Goal: Task Accomplishment & Management: Use online tool/utility

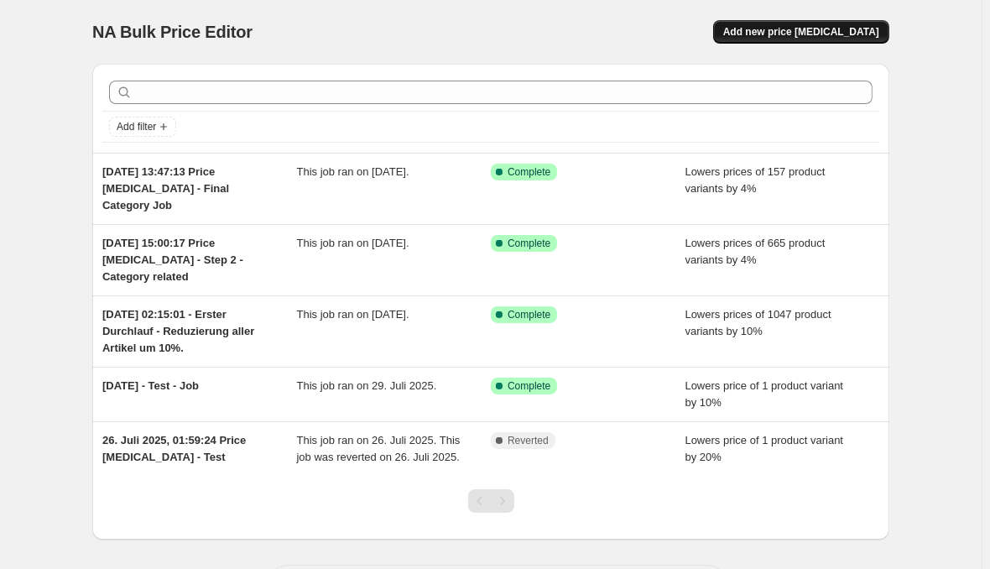
click at [830, 24] on button "Add new price [MEDICAL_DATA]" at bounding box center [801, 32] width 176 height 24
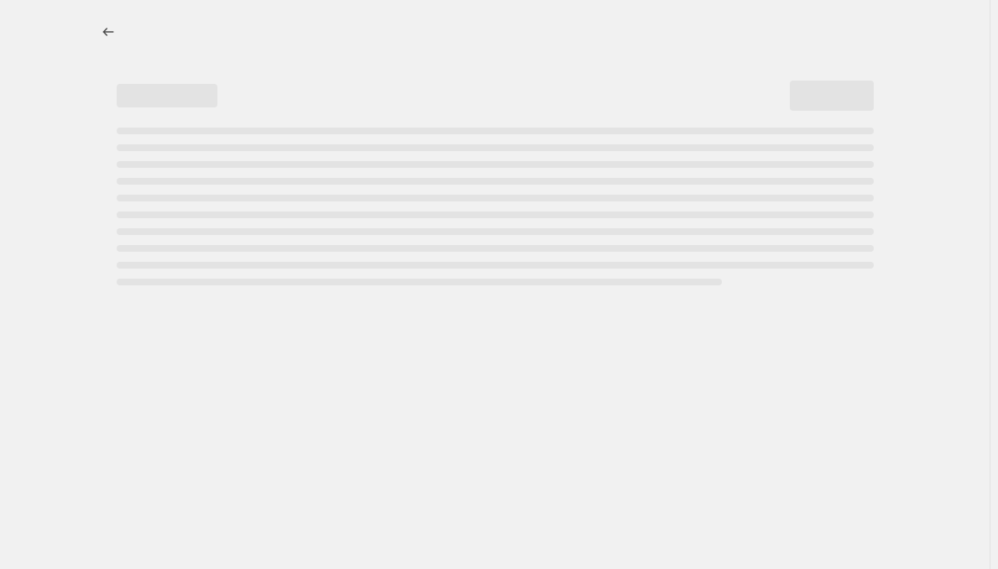
select select "percentage"
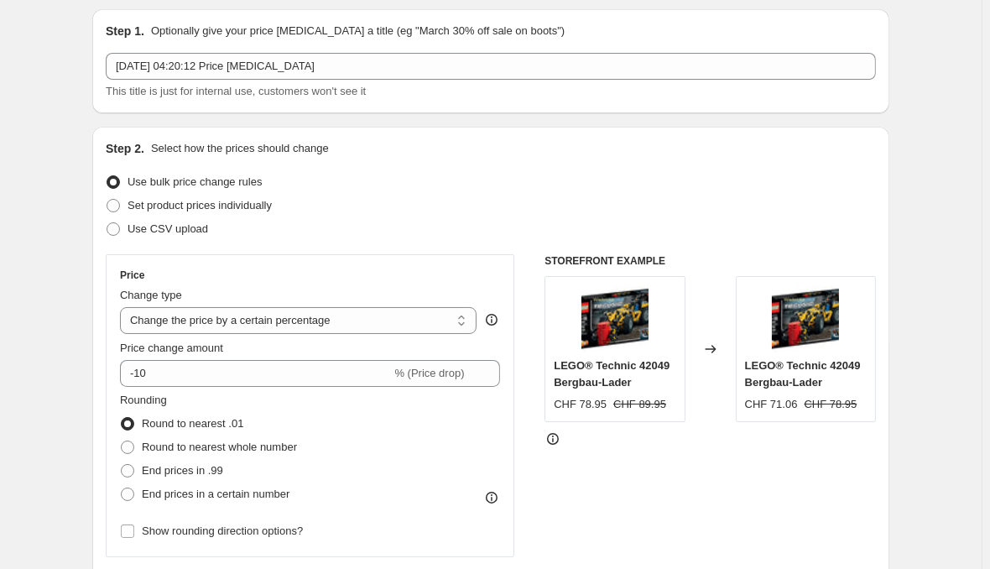
scroll to position [84, 0]
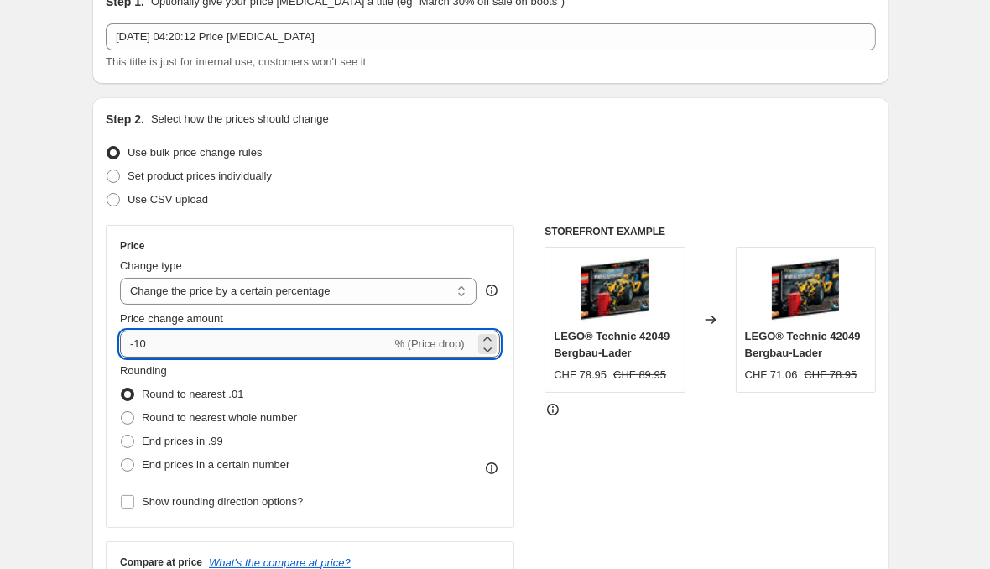
click at [250, 331] on input "-10" at bounding box center [255, 344] width 271 height 27
drag, startPoint x: 250, startPoint y: 326, endPoint x: 124, endPoint y: 313, distance: 126.5
click at [124, 331] on input "-10" at bounding box center [255, 344] width 271 height 27
type input "-12"
click at [223, 435] on span "End prices in .99" at bounding box center [182, 441] width 81 height 13
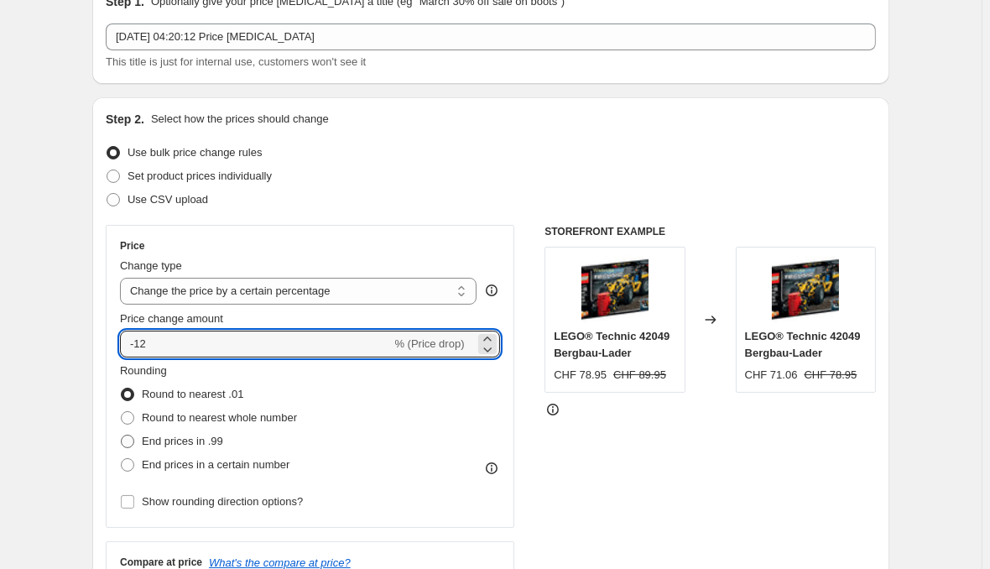
click at [122, 435] on input "End prices in .99" at bounding box center [121, 435] width 1 height 1
radio input "true"
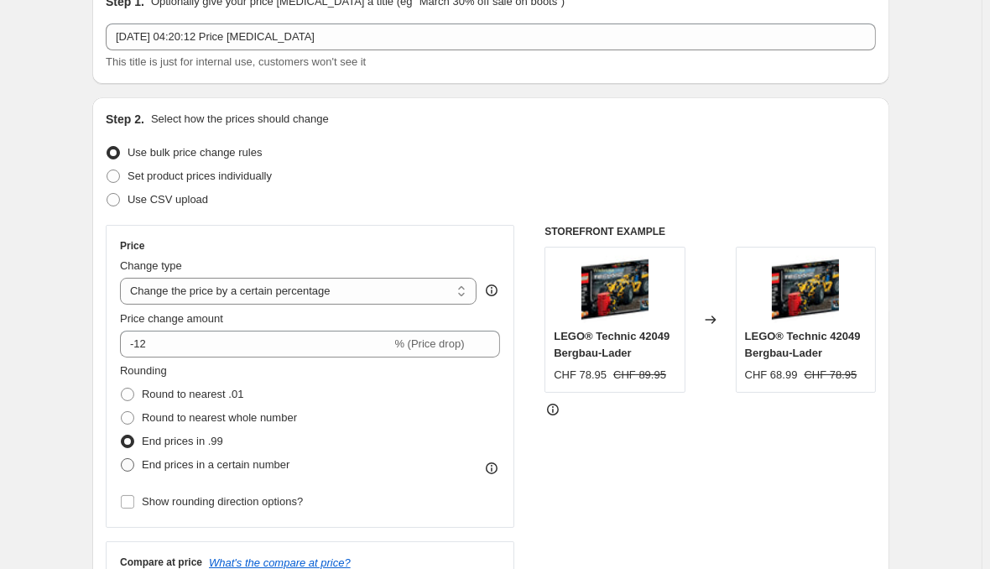
click at [213, 458] on span "End prices in a certain number" at bounding box center [216, 464] width 148 height 13
click at [122, 458] on input "End prices in a certain number" at bounding box center [121, 458] width 1 height 1
radio input "true"
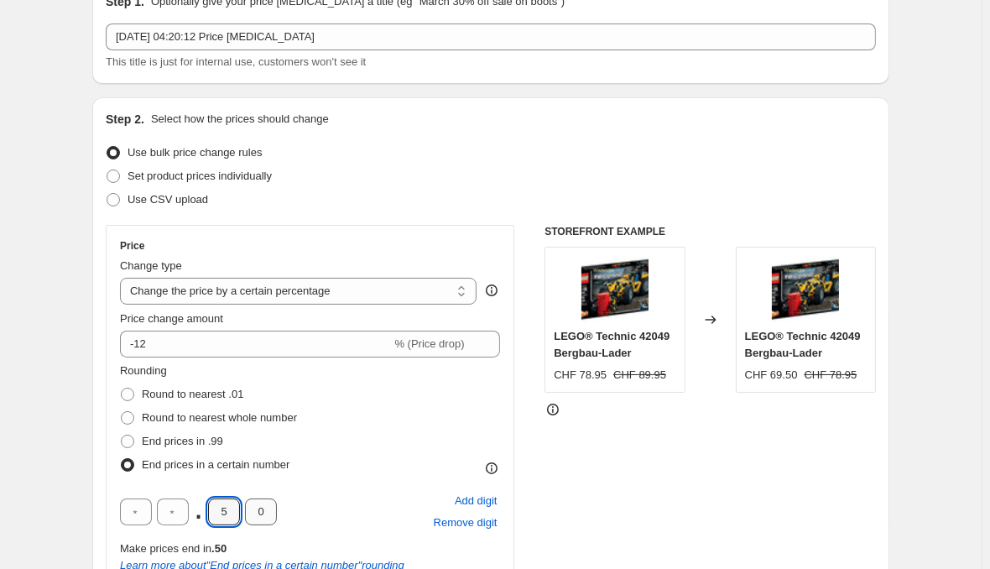
drag, startPoint x: 240, startPoint y: 479, endPoint x: 274, endPoint y: 479, distance: 34.4
click at [274, 499] on div ". 5 0" at bounding box center [198, 512] width 157 height 27
type input "9"
type input "5"
click at [611, 508] on div "STOREFRONT EXAMPLE LEGO® Technic 42049 Bergbau-Lader CHF 78.95 CHF 89.95 Change…" at bounding box center [711, 479] width 332 height 509
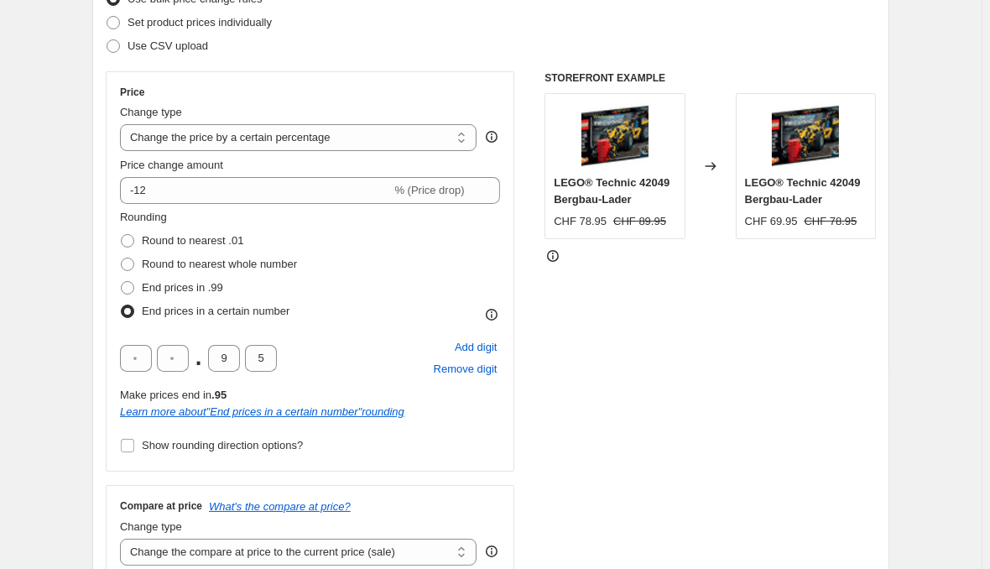
scroll to position [253, 0]
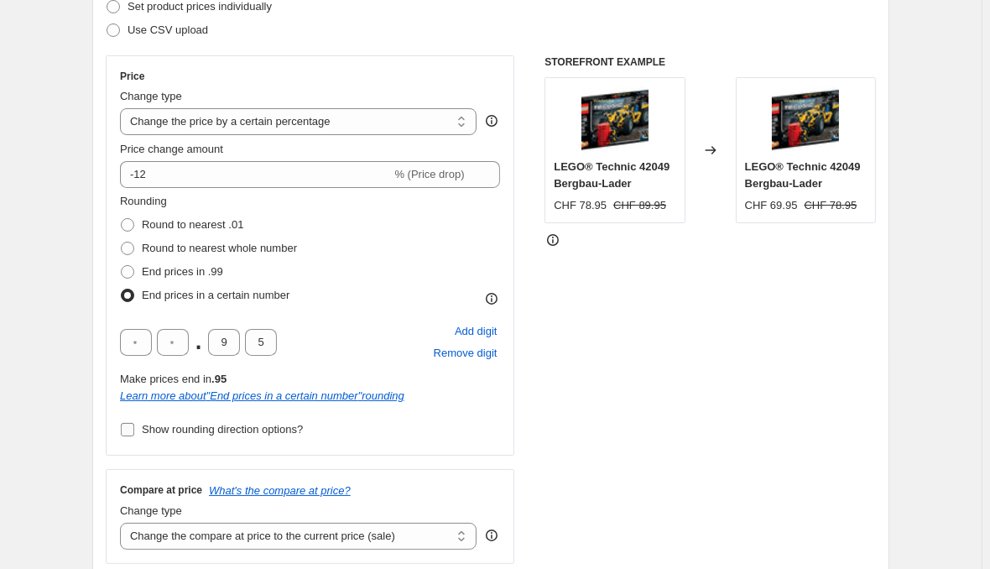
click at [269, 423] on span "Show rounding direction options?" at bounding box center [222, 429] width 161 height 13
click at [134, 423] on input "Show rounding direction options?" at bounding box center [127, 429] width 13 height 13
checkbox input "true"
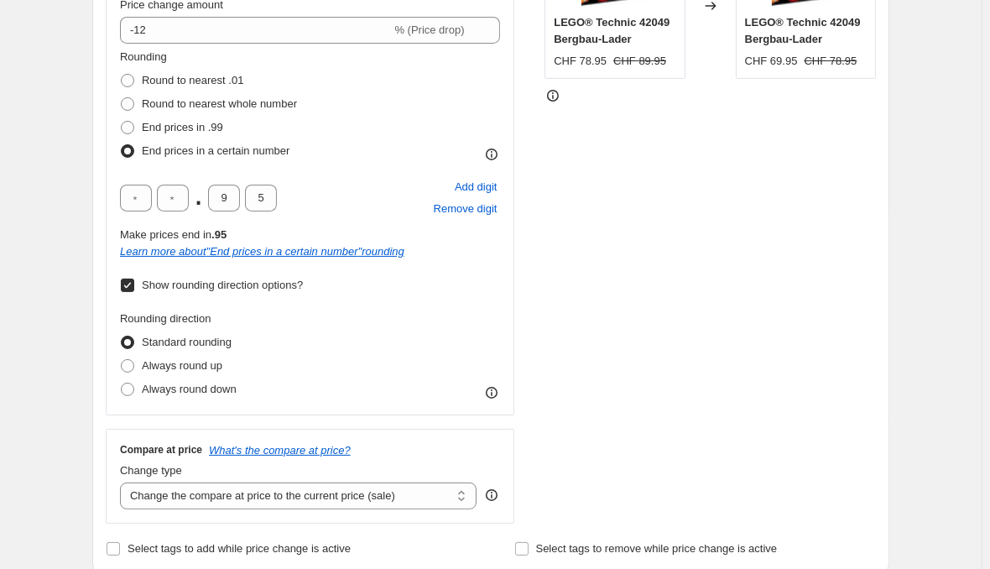
scroll to position [422, 0]
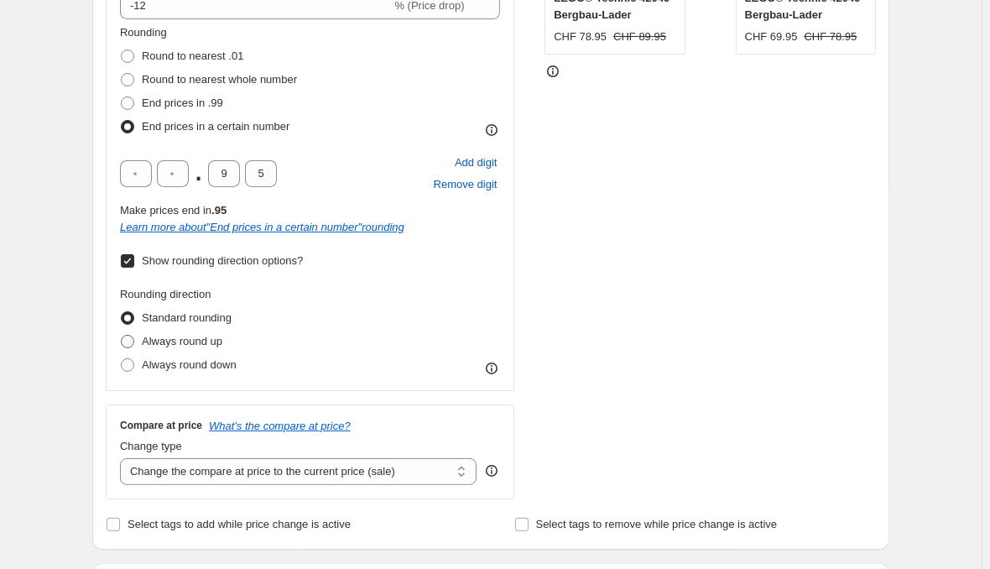
click at [222, 335] on span "Always round up" at bounding box center [182, 341] width 81 height 13
click at [122, 335] on input "Always round up" at bounding box center [121, 335] width 1 height 1
radio input "true"
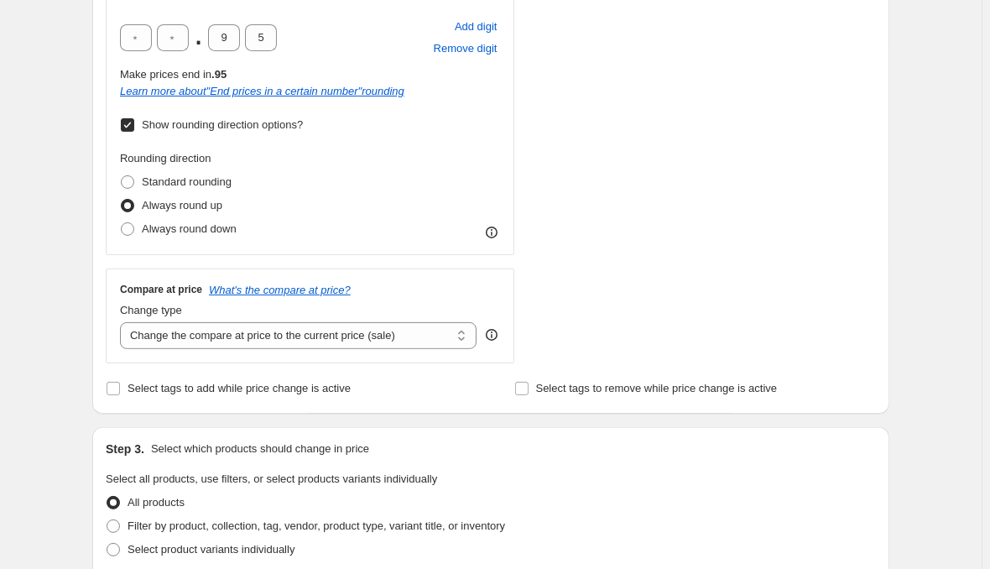
scroll to position [591, 0]
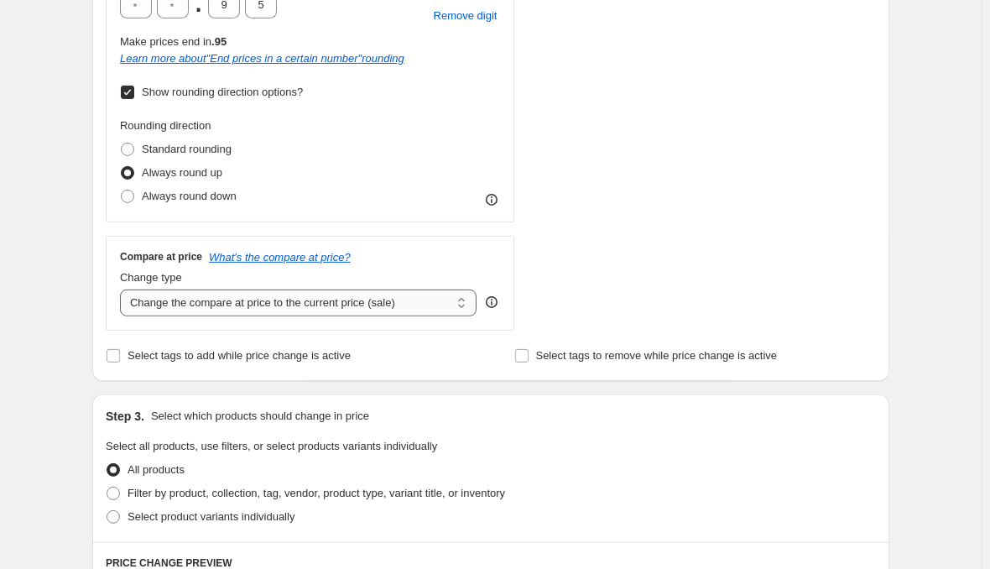
select select "no_change"
click option "Don't change the compare at price" at bounding box center [0, 0] width 0 height 0
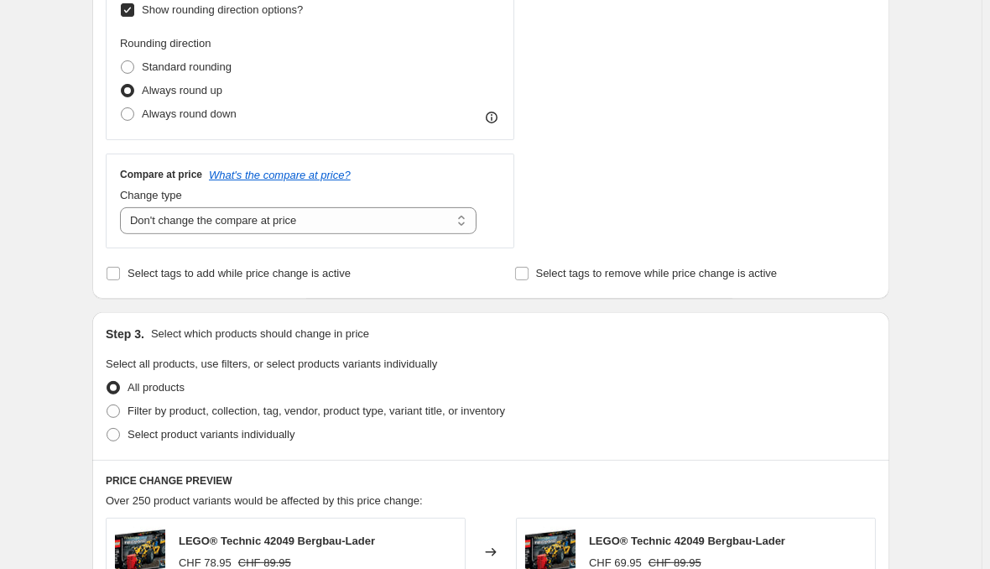
scroll to position [676, 0]
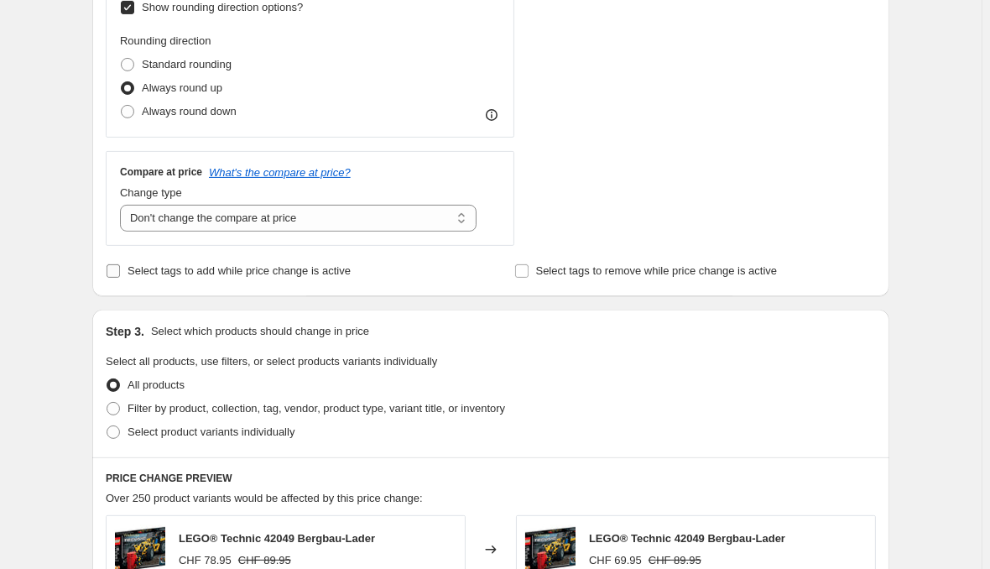
click at [226, 264] on span "Select tags to add while price change is active" at bounding box center [239, 270] width 223 height 13
click at [120, 264] on input "Select tags to add while price change is active" at bounding box center [113, 270] width 13 height 13
checkbox input "true"
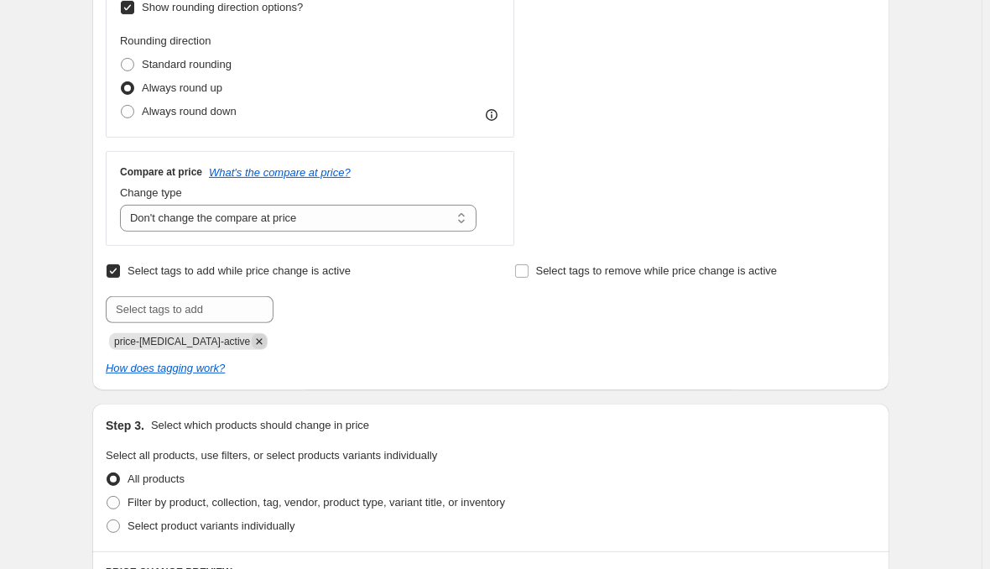
click at [257, 338] on icon "Remove price-change-job-active" at bounding box center [260, 341] width 6 height 6
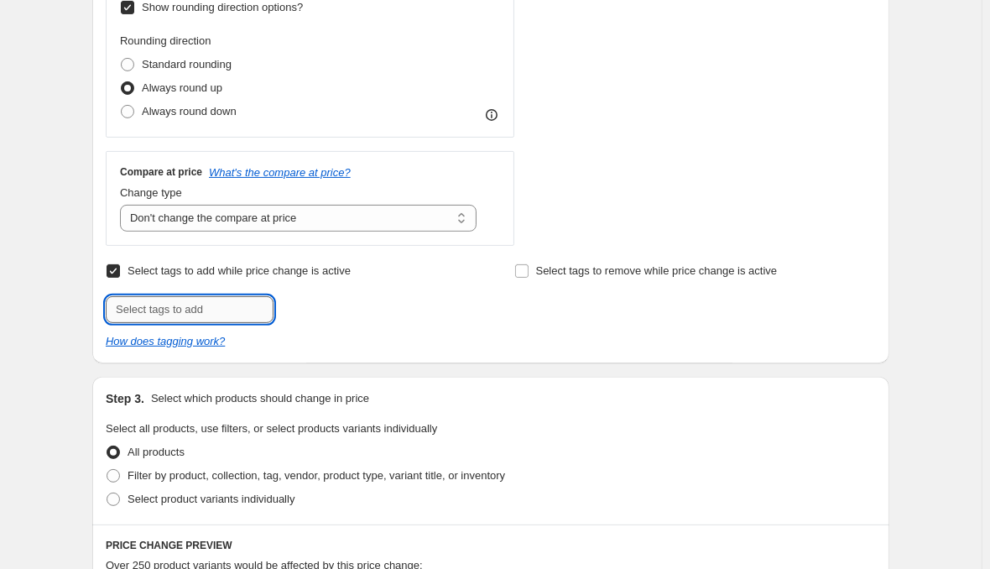
click at [228, 296] on input "text" at bounding box center [190, 309] width 168 height 27
type input "PR11friends"
click at [369, 302] on span "PR11friends" at bounding box center [340, 308] width 59 height 12
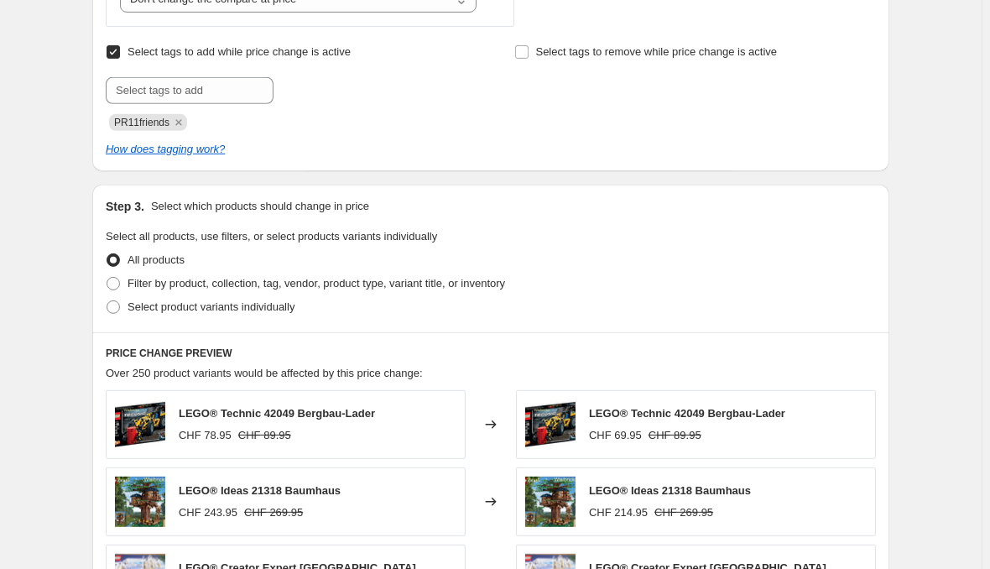
scroll to position [929, 0]
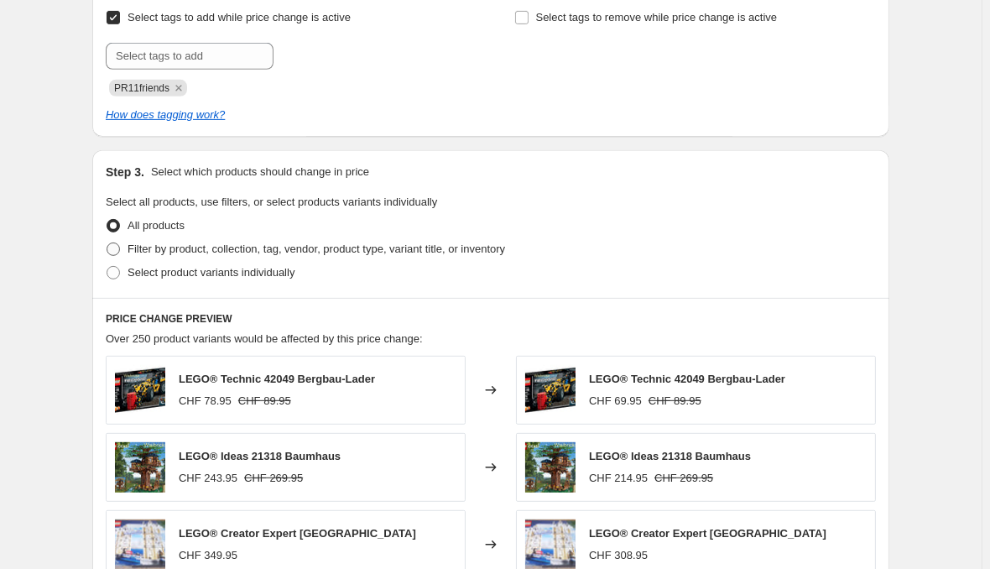
click at [186, 243] on span "Filter by product, collection, tag, vendor, product type, variant title, or inv…" at bounding box center [317, 249] width 378 height 13
click at [107, 243] on input "Filter by product, collection, tag, vendor, product type, variant title, or inv…" at bounding box center [107, 243] width 1 height 1
radio input "true"
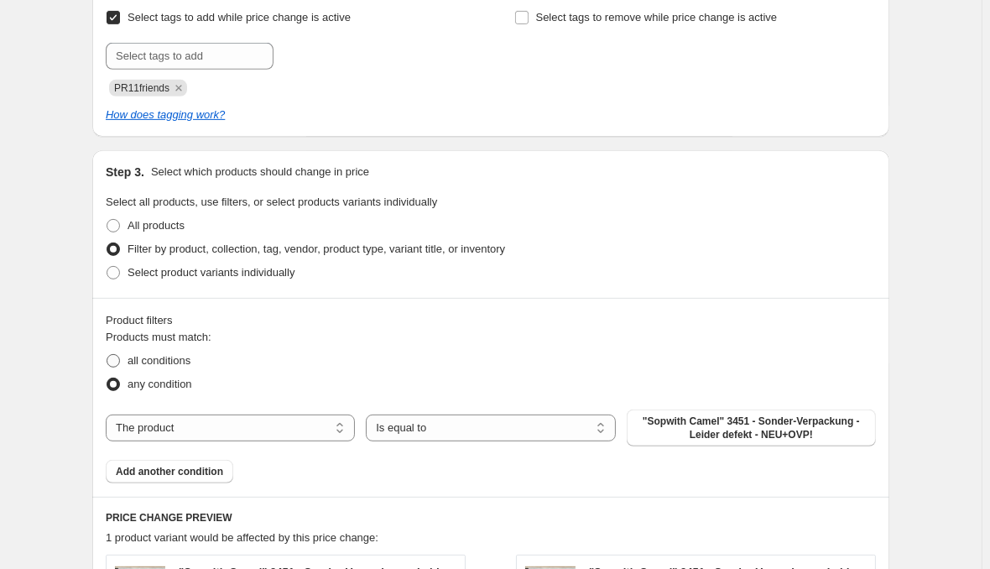
click at [191, 354] on span "all conditions" at bounding box center [159, 360] width 63 height 13
click at [107, 354] on input "all conditions" at bounding box center [107, 354] width 1 height 1
radio input "true"
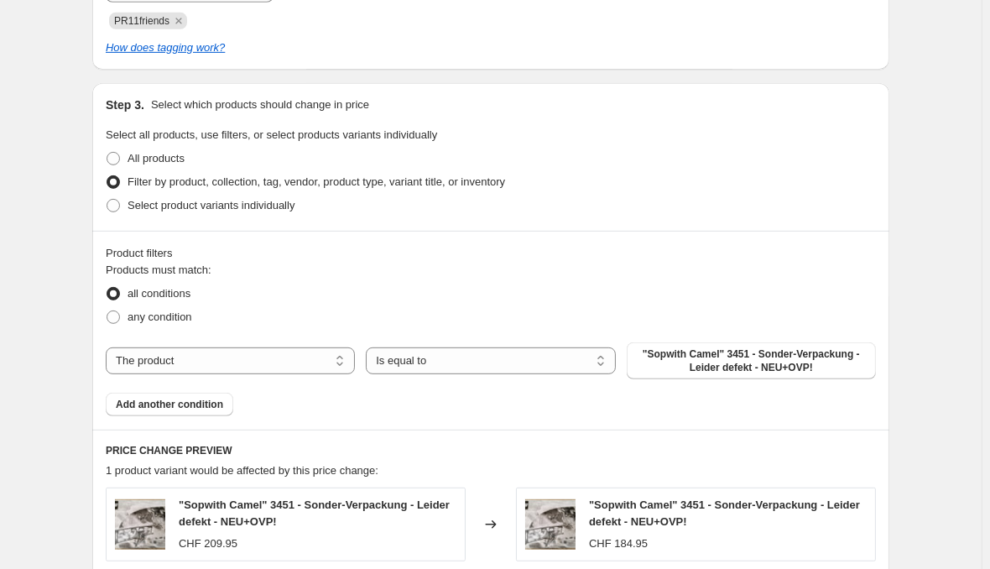
scroll to position [1099, 0]
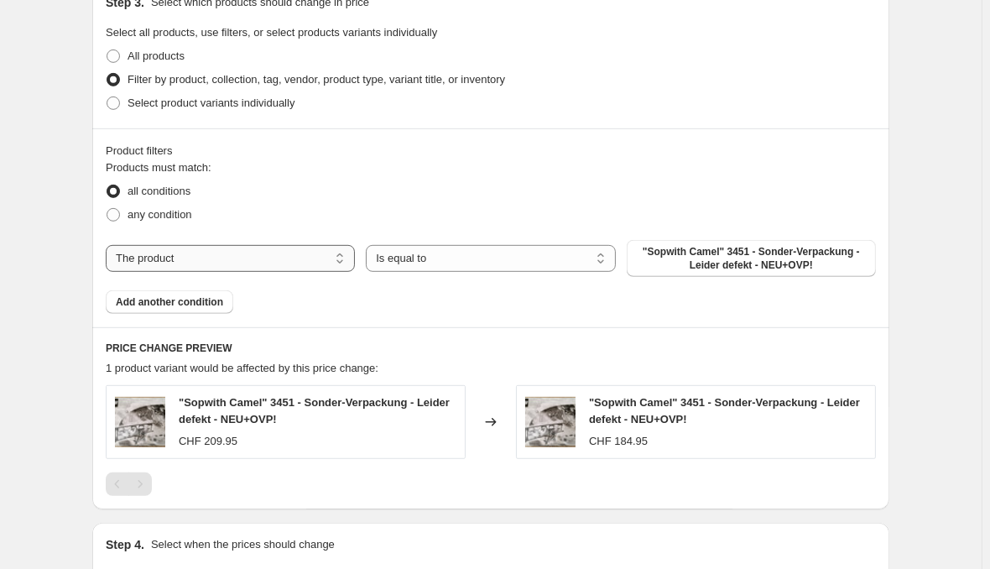
click at [106, 245] on select "The product The product's collection The product's tag The product's vendor The…" at bounding box center [230, 258] width 249 height 27
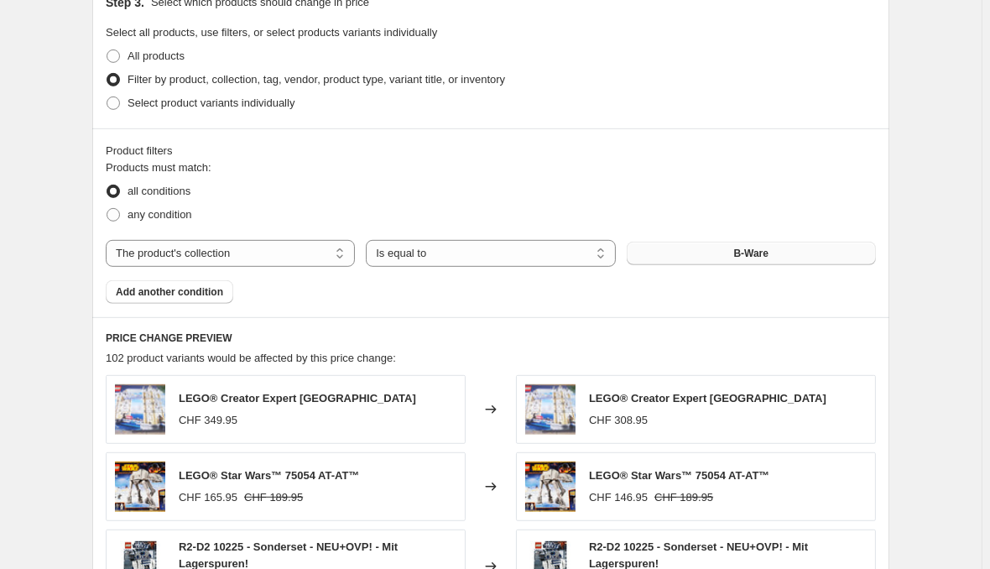
click at [734, 247] on span "B-Ware" at bounding box center [751, 253] width 35 height 13
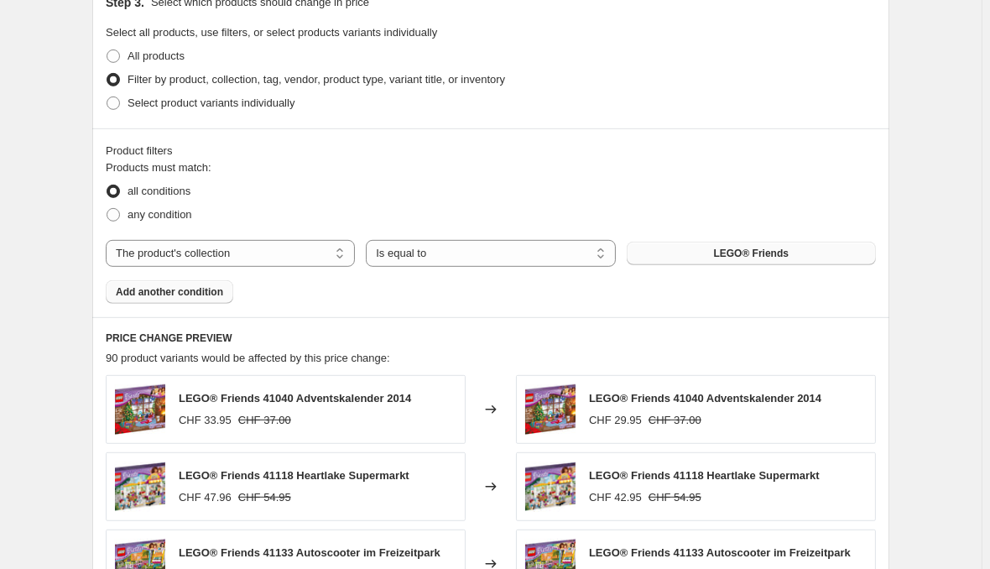
click at [223, 285] on span "Add another condition" at bounding box center [169, 291] width 107 height 13
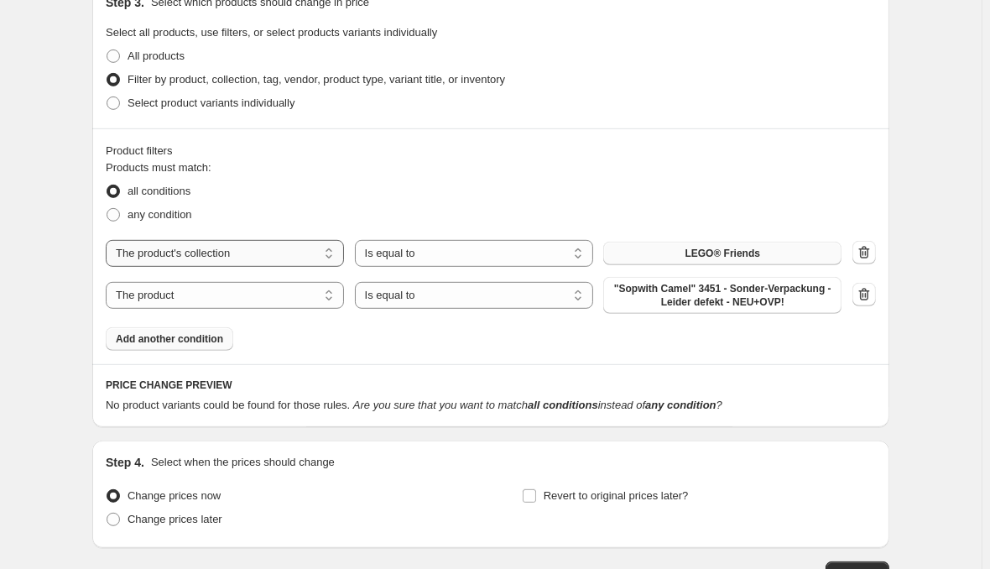
click at [106, 240] on select "The product The product's collection The product's tag The product's vendor The…" at bounding box center [225, 253] width 238 height 27
select select "product"
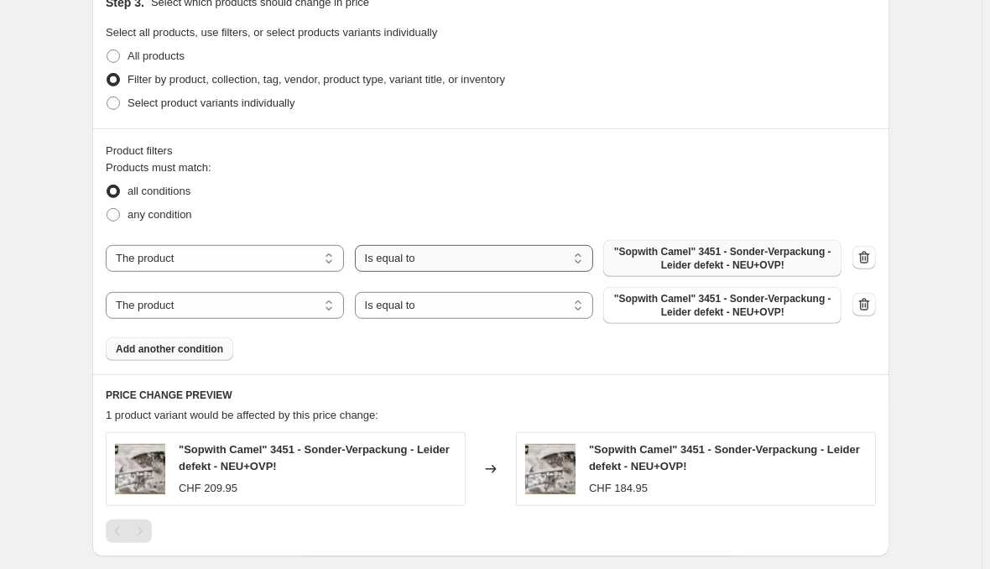
click at [355, 245] on select "Is equal to Is not equal to" at bounding box center [474, 258] width 238 height 27
select select "not_equal"
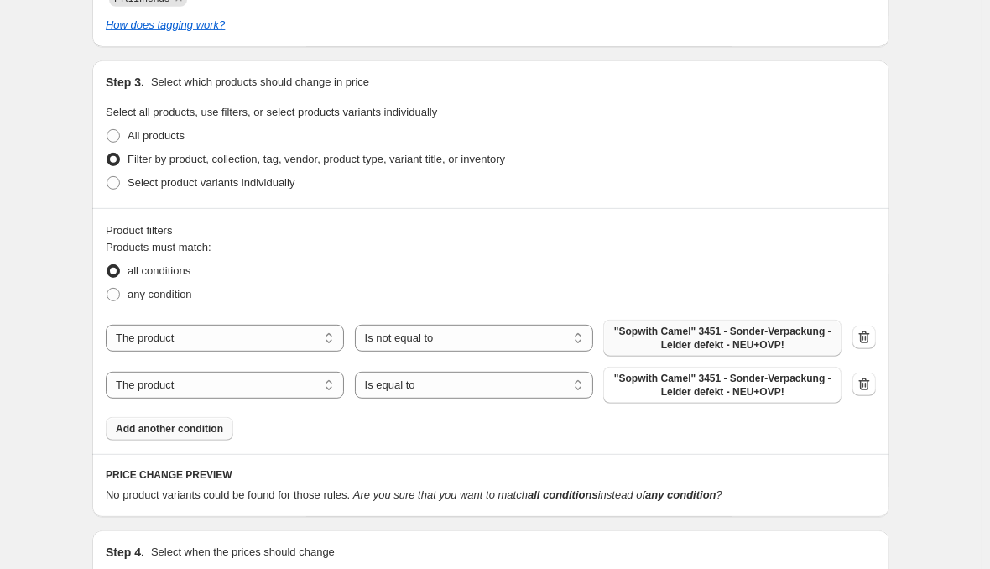
scroll to position [1060, 0]
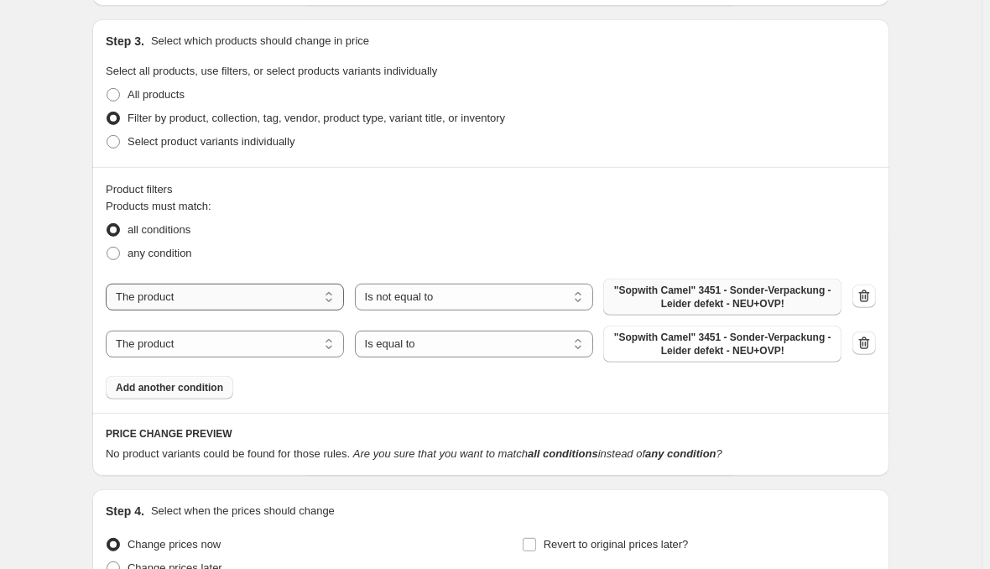
click at [106, 284] on select "The product The product's collection The product's tag The product's vendor The…" at bounding box center [225, 297] width 238 height 27
select select "collection"
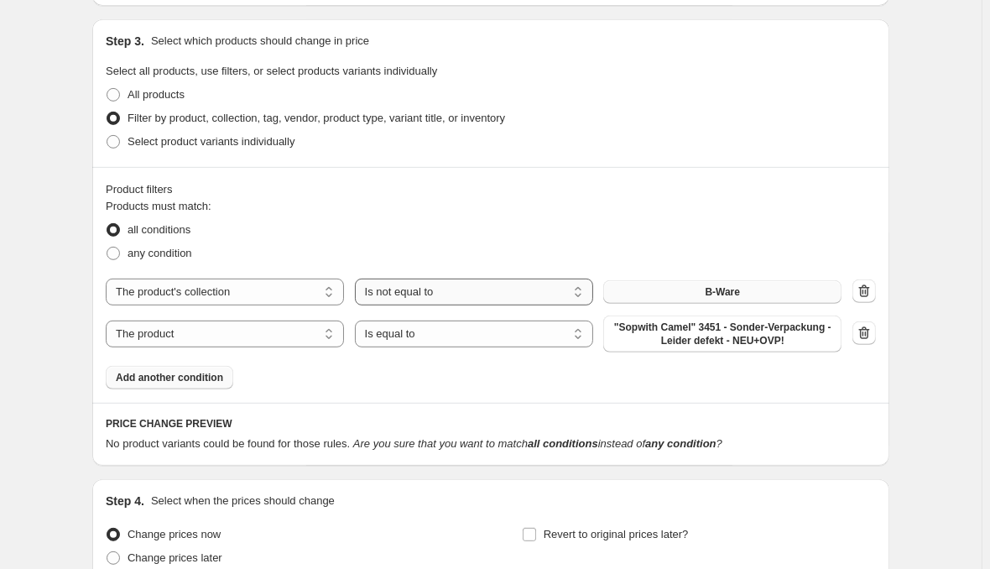
click at [355, 279] on select "Is equal to Is not equal to" at bounding box center [474, 292] width 238 height 27
select select "equal"
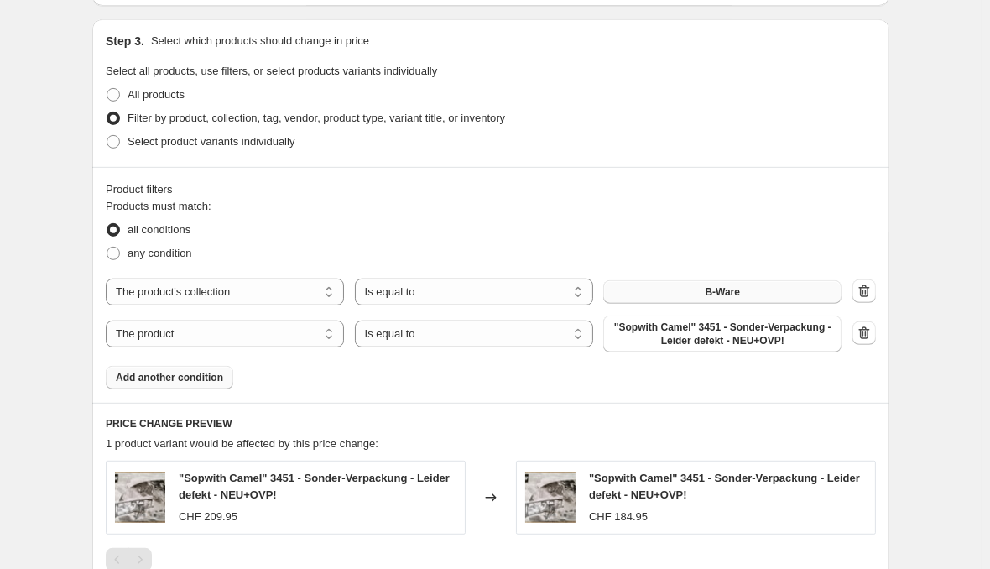
click at [760, 280] on button "B-Ware" at bounding box center [722, 292] width 238 height 24
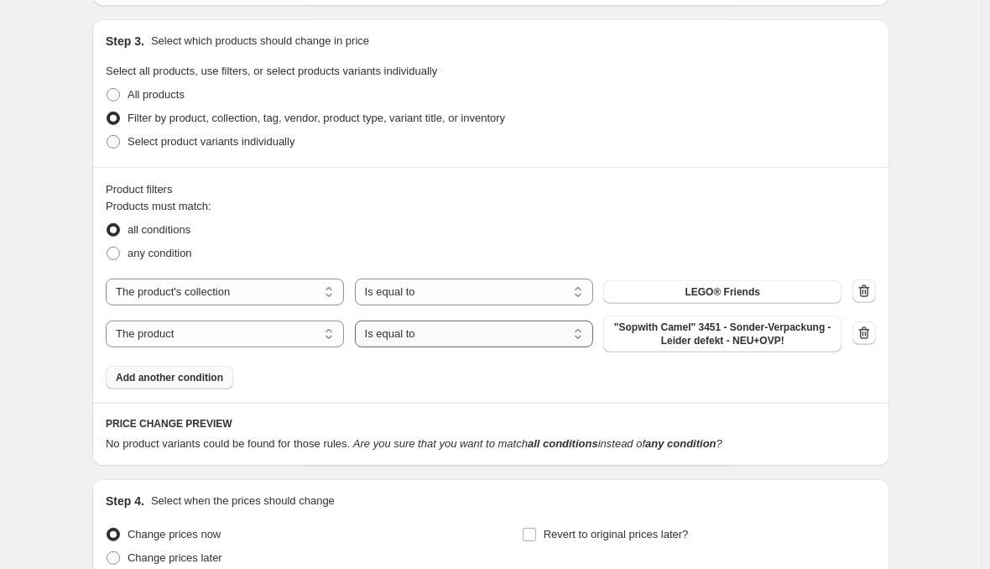
click at [355, 321] on select "Is equal to Is not equal to" at bounding box center [474, 334] width 238 height 27
select select "not_equal"
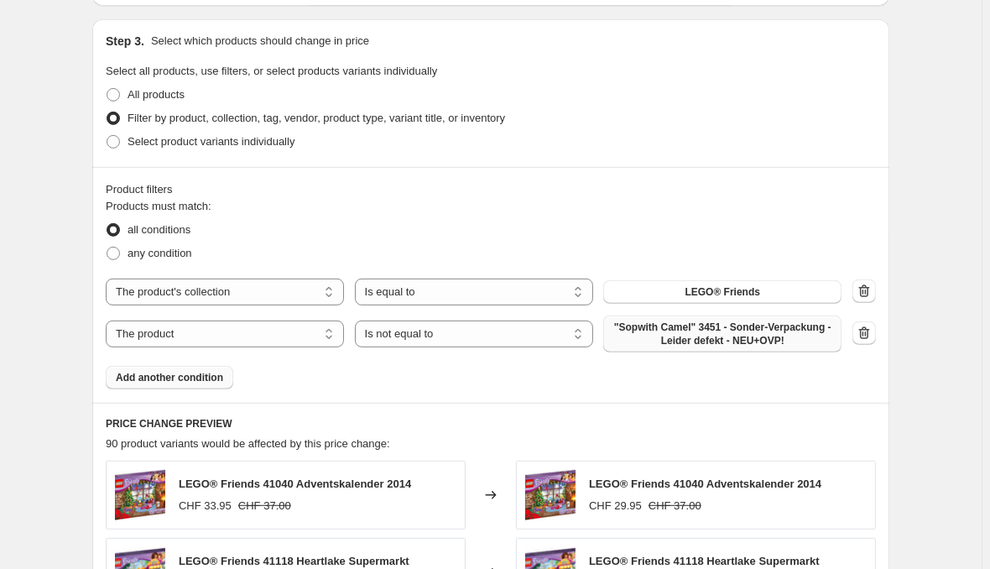
click at [749, 321] on span ""Sopwith Camel" 3451 - Sonder-Verpackung - Leider defekt - NEU+OVP!" at bounding box center [723, 334] width 218 height 27
click at [106, 321] on select "The product The product's collection The product's tag The product's vendor The…" at bounding box center [225, 334] width 238 height 27
select select "product_status"
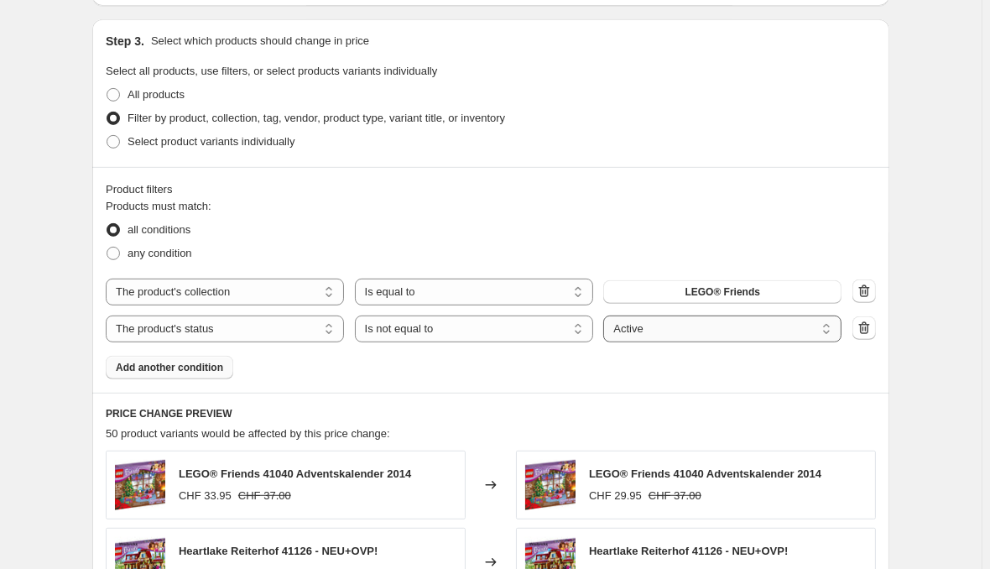
click at [603, 316] on select "Active Draft Archived" at bounding box center [722, 329] width 238 height 27
select select "archived"
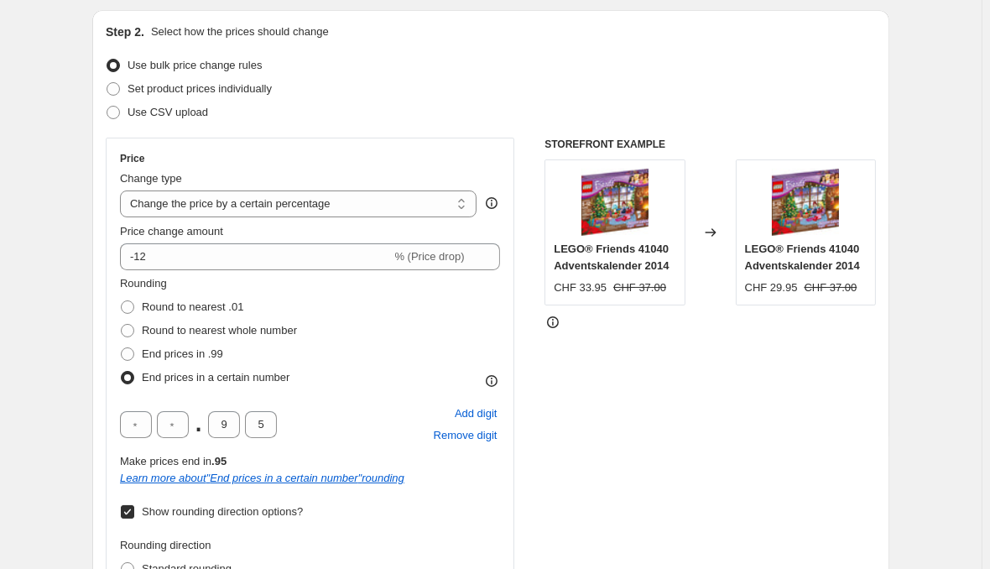
scroll to position [130, 0]
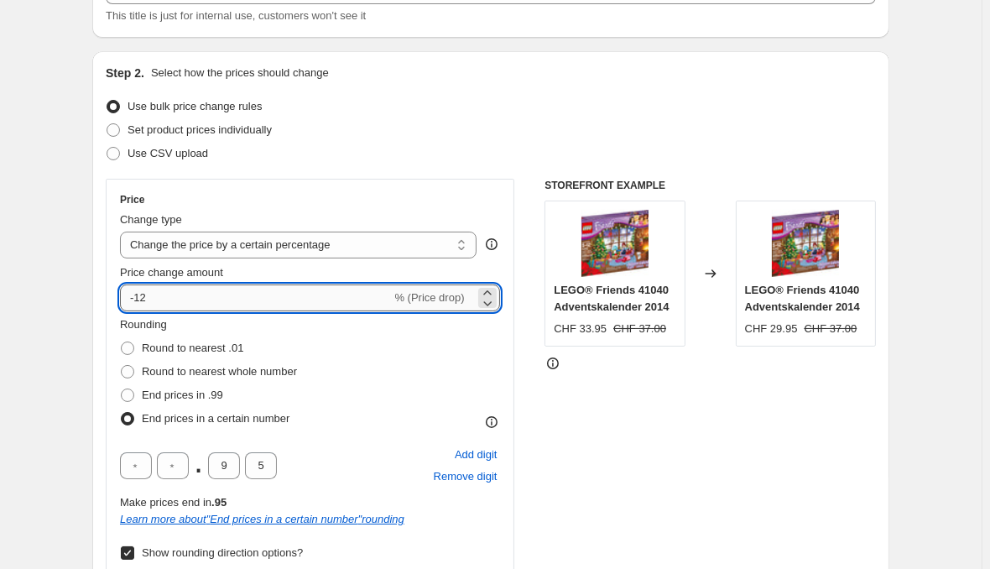
drag, startPoint x: 209, startPoint y: 276, endPoint x: 87, endPoint y: 268, distance: 122.0
click at [120, 285] on input "-12" at bounding box center [255, 298] width 271 height 27
type input "-10"
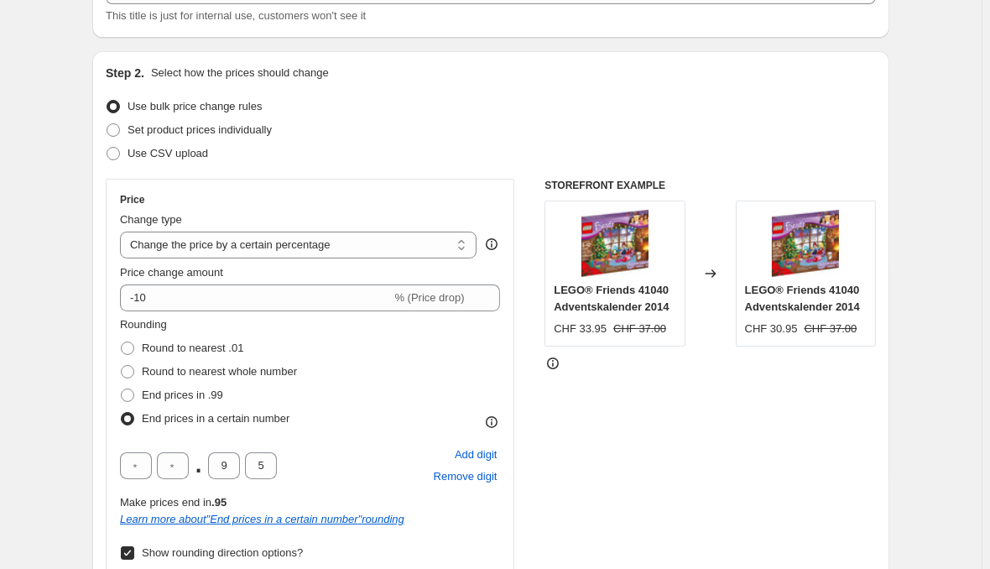
click at [651, 374] on div "STOREFRONT EXAMPLE LEGO® Friends 41040 Adventskalender 2014 CHF 33.95 CHF 37.00…" at bounding box center [711, 485] width 332 height 613
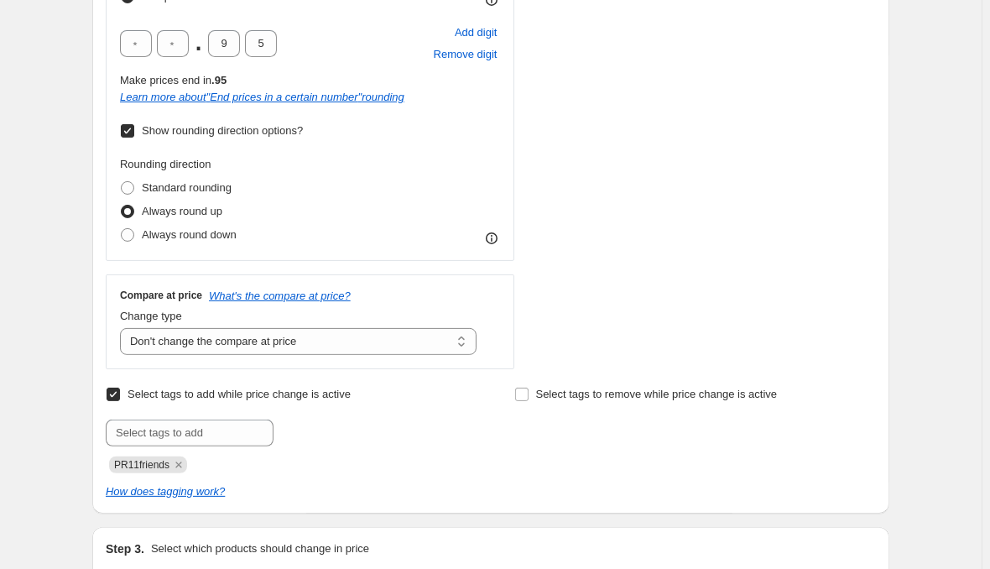
scroll to position [637, 0]
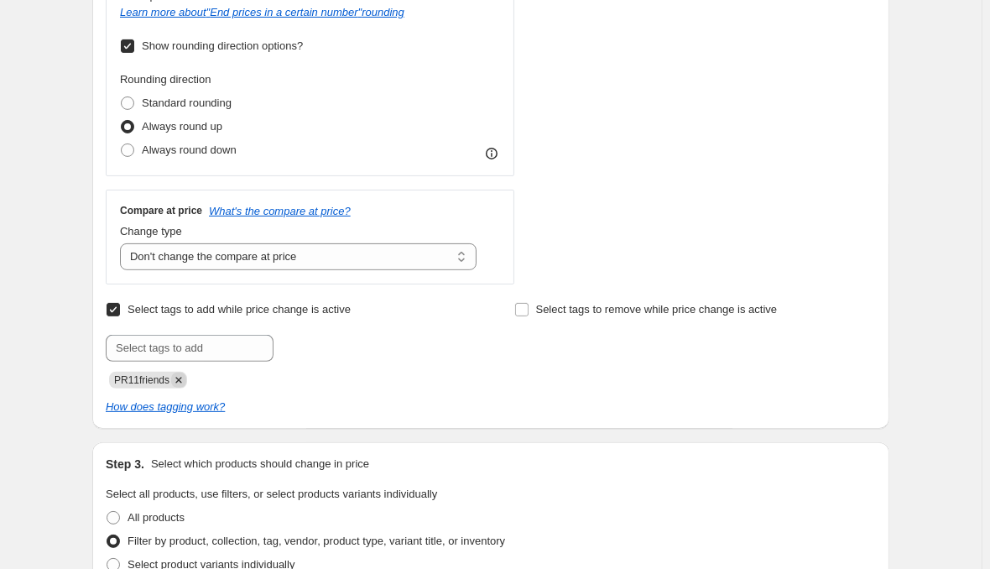
click at [181, 377] on icon "Remove PR11friends" at bounding box center [178, 380] width 6 height 6
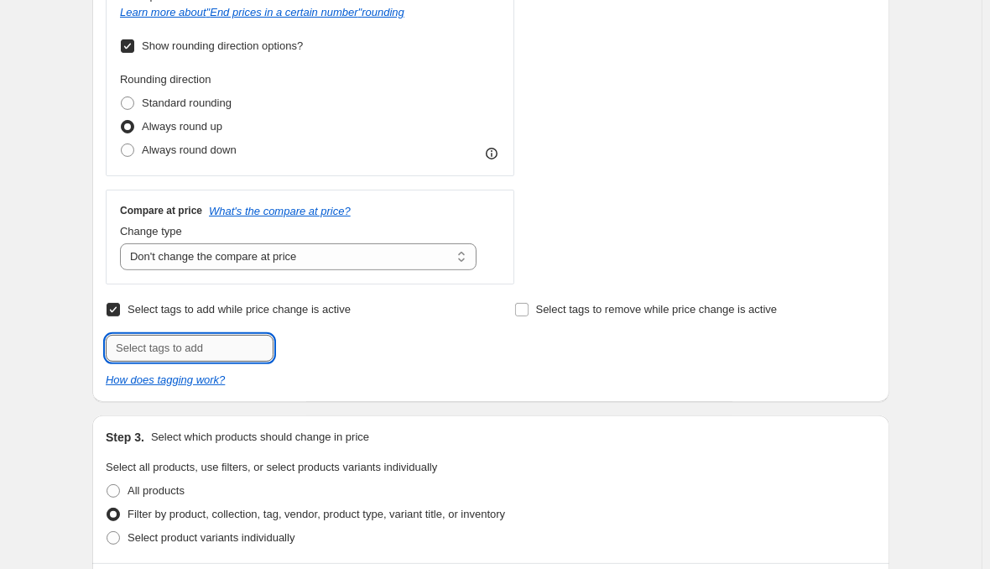
click at [212, 335] on input "text" at bounding box center [190, 348] width 168 height 27
type input "PR10Friends"
click at [353, 341] on span "PR10Friends" at bounding box center [341, 347] width 61 height 12
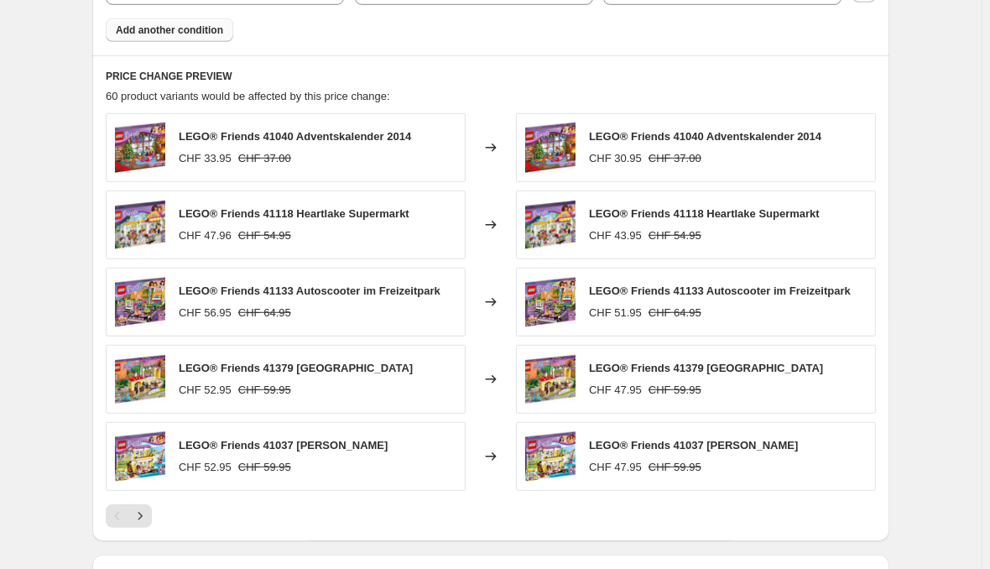
scroll to position [1546, 0]
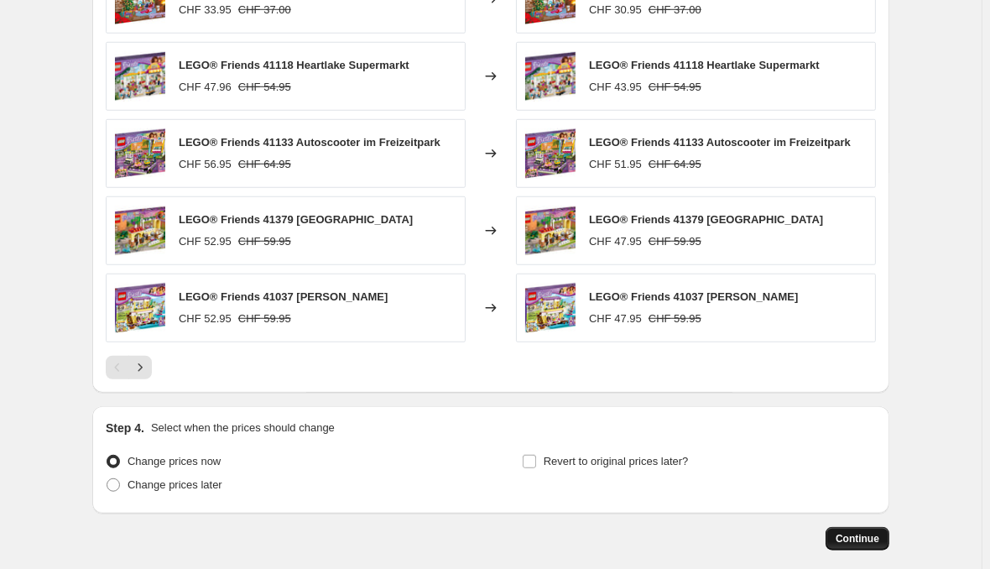
click at [857, 532] on span "Continue" at bounding box center [858, 538] width 44 height 13
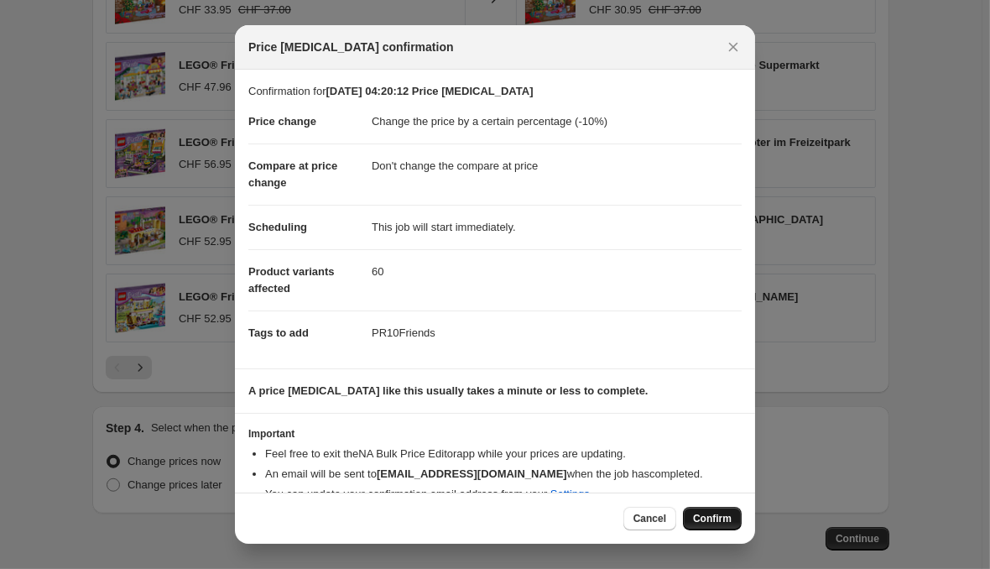
click at [693, 515] on span "Confirm" at bounding box center [712, 518] width 39 height 13
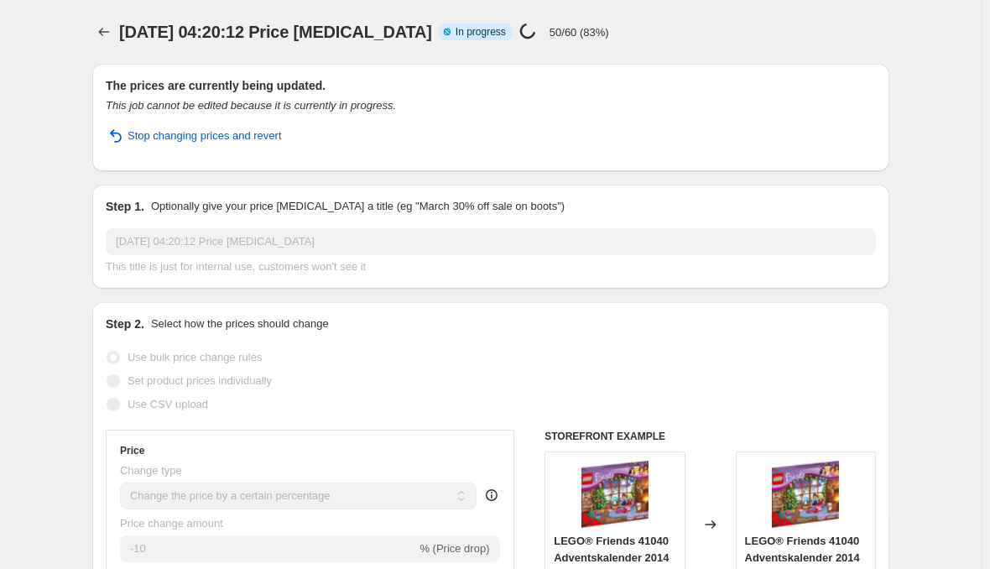
select select "percentage"
select select "no_change"
select select "collection"
select select "product_status"
select select "not_equal"
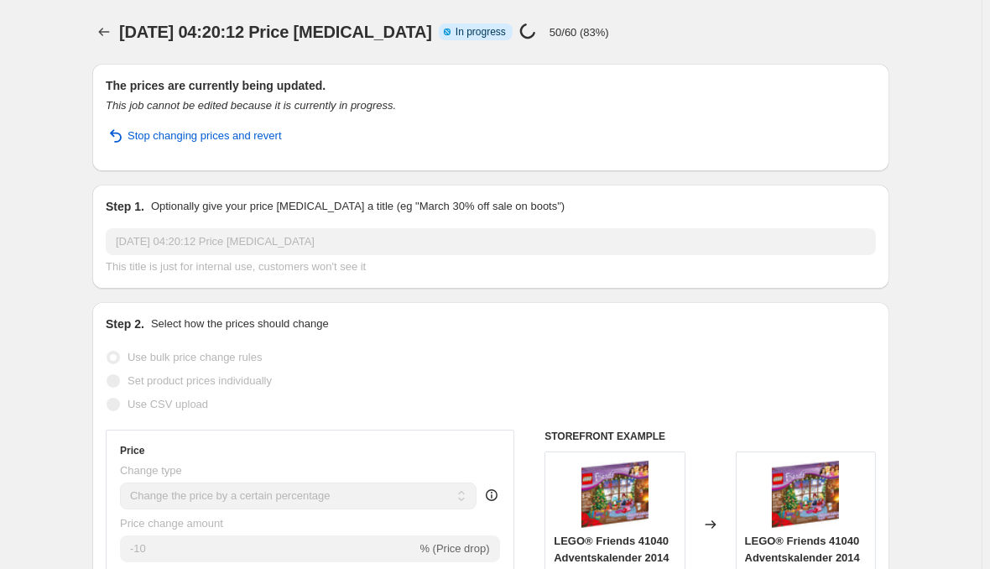
select select "archived"
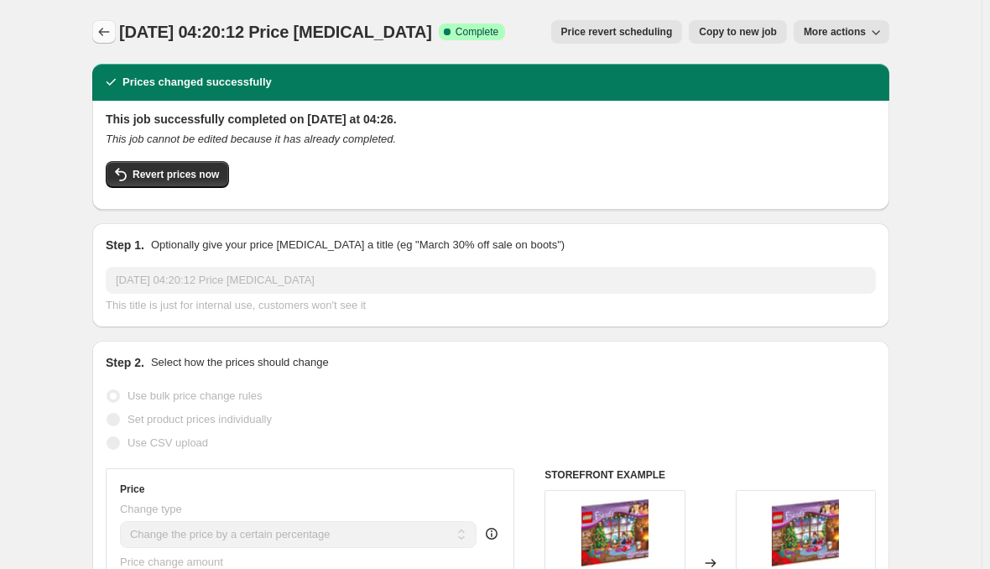
click at [110, 30] on icon "Price change jobs" at bounding box center [104, 32] width 11 height 8
